Goal: Information Seeking & Learning: Learn about a topic

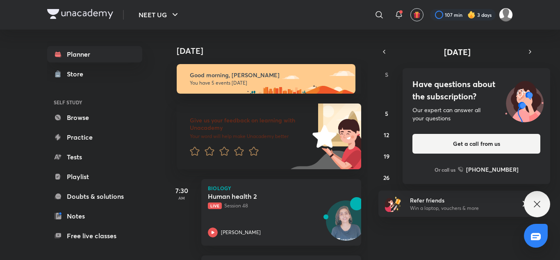
scroll to position [166, 0]
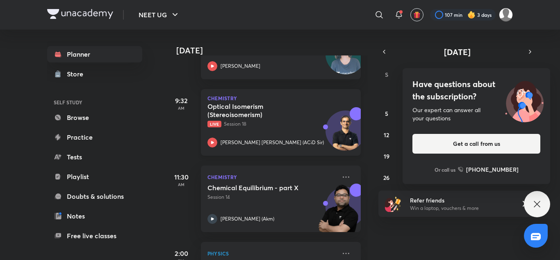
click at [264, 132] on div "Optical Isomerism (Stereoisomerism) Live Session 18 [PERSON_NAME] [PERSON_NAME]…" at bounding box center [272, 124] width 129 height 45
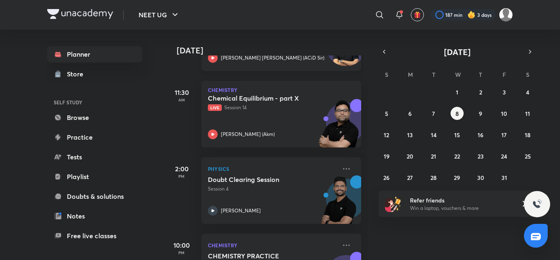
scroll to position [303, 0]
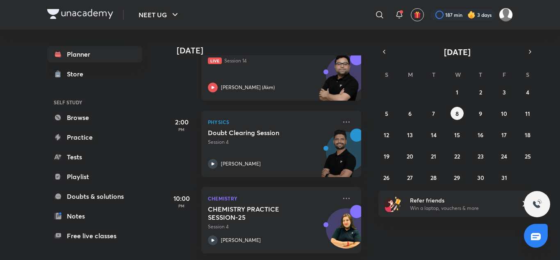
click at [263, 82] on div "[PERSON_NAME] (Akm)" at bounding box center [272, 87] width 129 height 10
